Goal: Task Accomplishment & Management: Complete application form

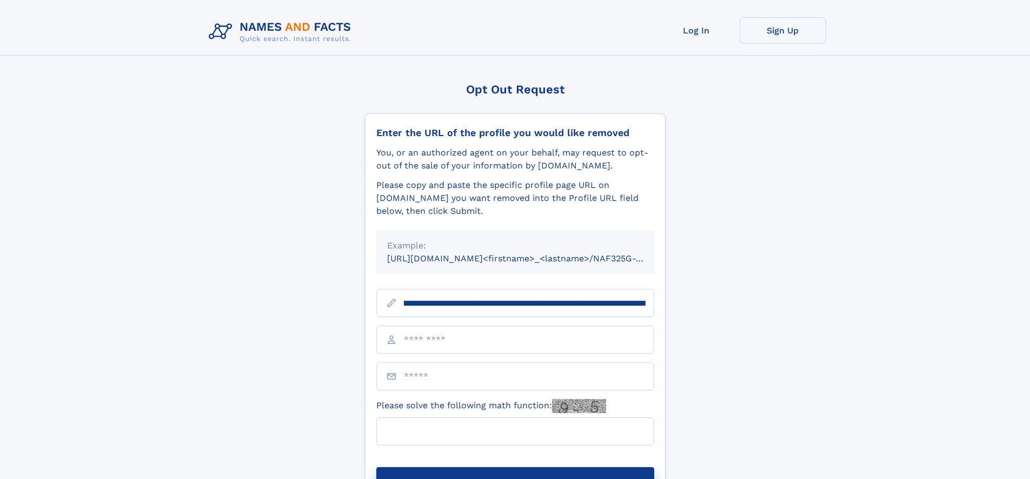
scroll to position [0, 125]
type input "**********"
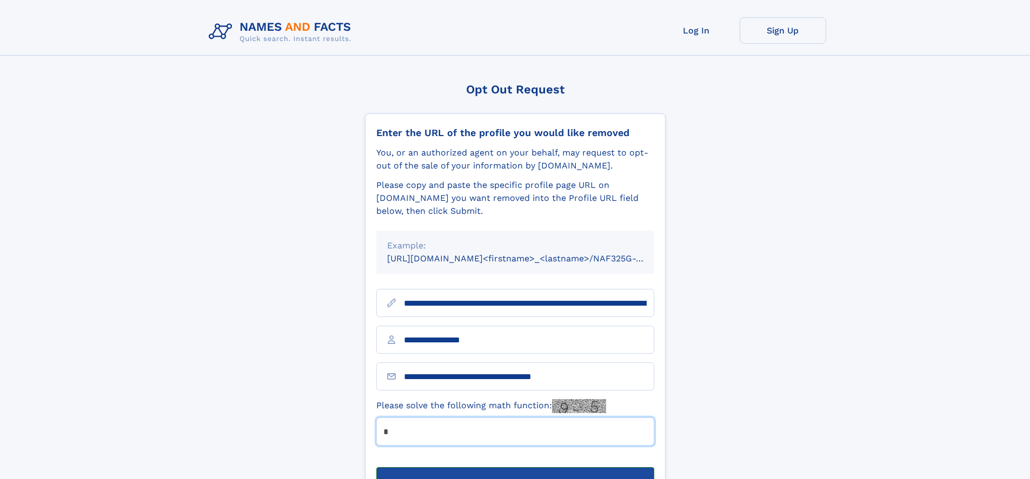
type input "*"
click at [515, 468] on button "Submit Opt Out Request" at bounding box center [515, 485] width 278 height 35
